Goal: Task Accomplishment & Management: Use online tool/utility

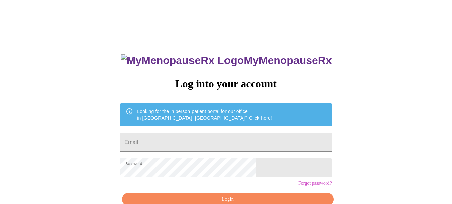
scroll to position [37, 0]
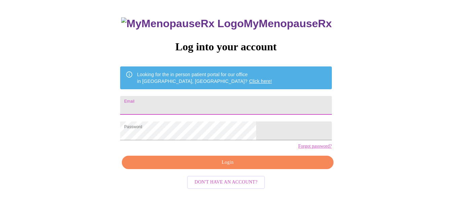
click at [227, 106] on input "Email" at bounding box center [225, 105] width 211 height 19
type input "[EMAIL_ADDRESS][DOMAIN_NAME]"
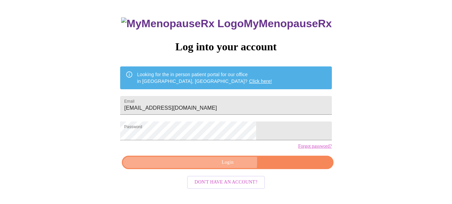
click at [210, 167] on span "Login" at bounding box center [227, 163] width 196 height 8
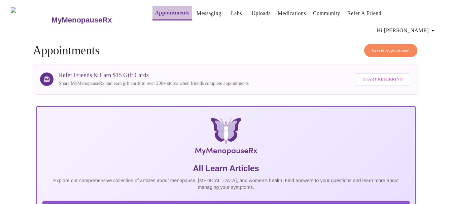
click at [155, 13] on link "Appointments" at bounding box center [172, 12] width 34 height 9
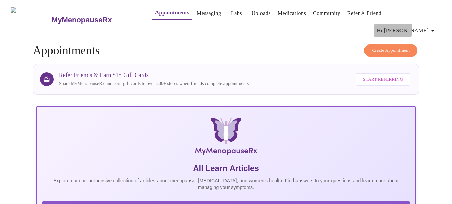
click at [417, 26] on span "Hi [PERSON_NAME]" at bounding box center [407, 30] width 60 height 9
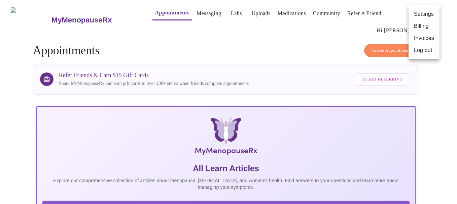
click at [337, 31] on div at bounding box center [228, 102] width 457 height 204
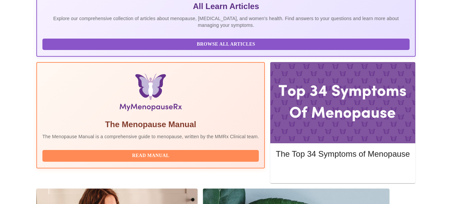
scroll to position [164, 0]
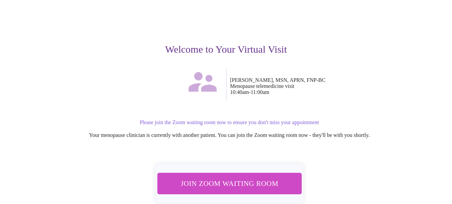
scroll to position [58, 0]
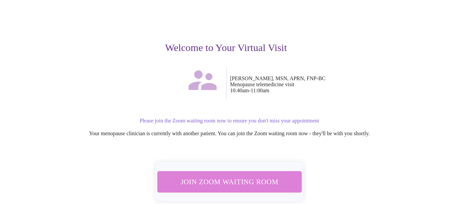
click at [228, 172] on button "Join Zoom Waiting Room" at bounding box center [229, 182] width 145 height 21
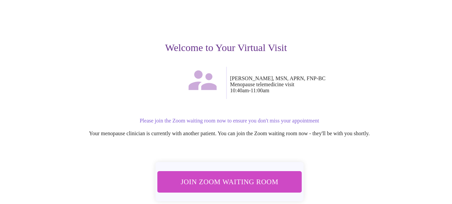
click at [221, 176] on span "Join Zoom Waiting Room" at bounding box center [229, 182] width 126 height 12
